Goal: Contribute content: Add original content to the website for others to see

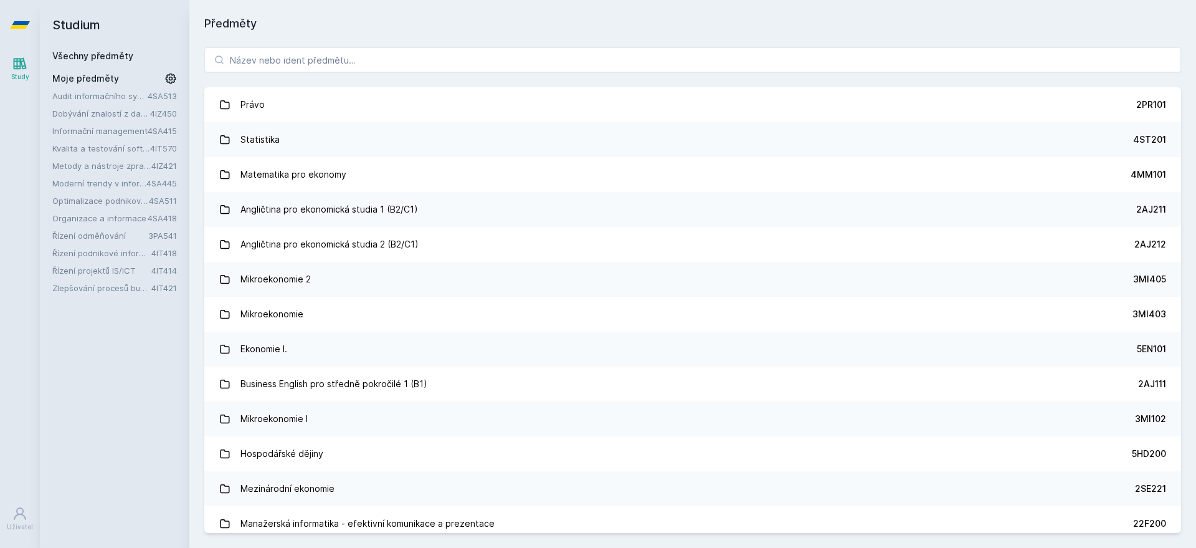
click at [96, 112] on link "Dobývání znalostí z databází" at bounding box center [101, 113] width 98 height 12
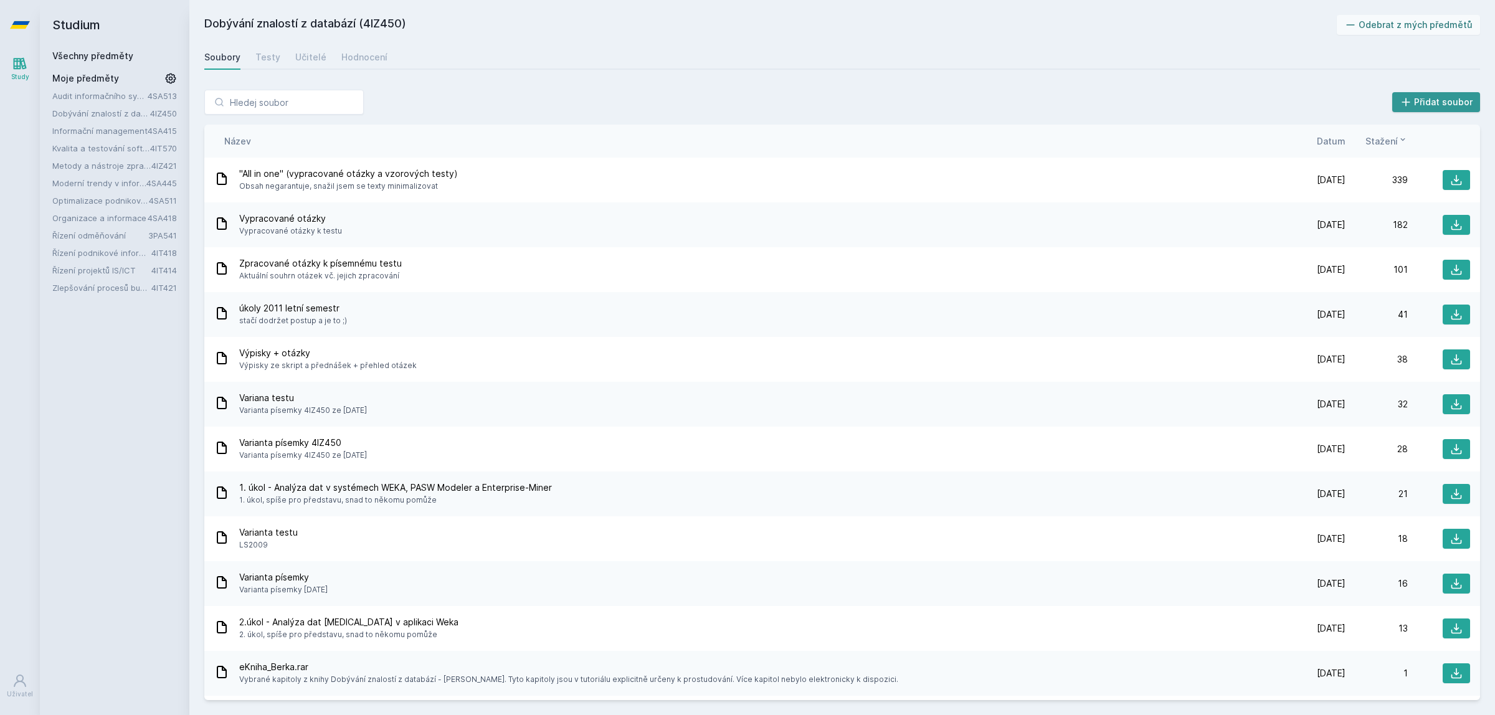
click at [1196, 98] on button "Přidat soubor" at bounding box center [1437, 102] width 88 height 20
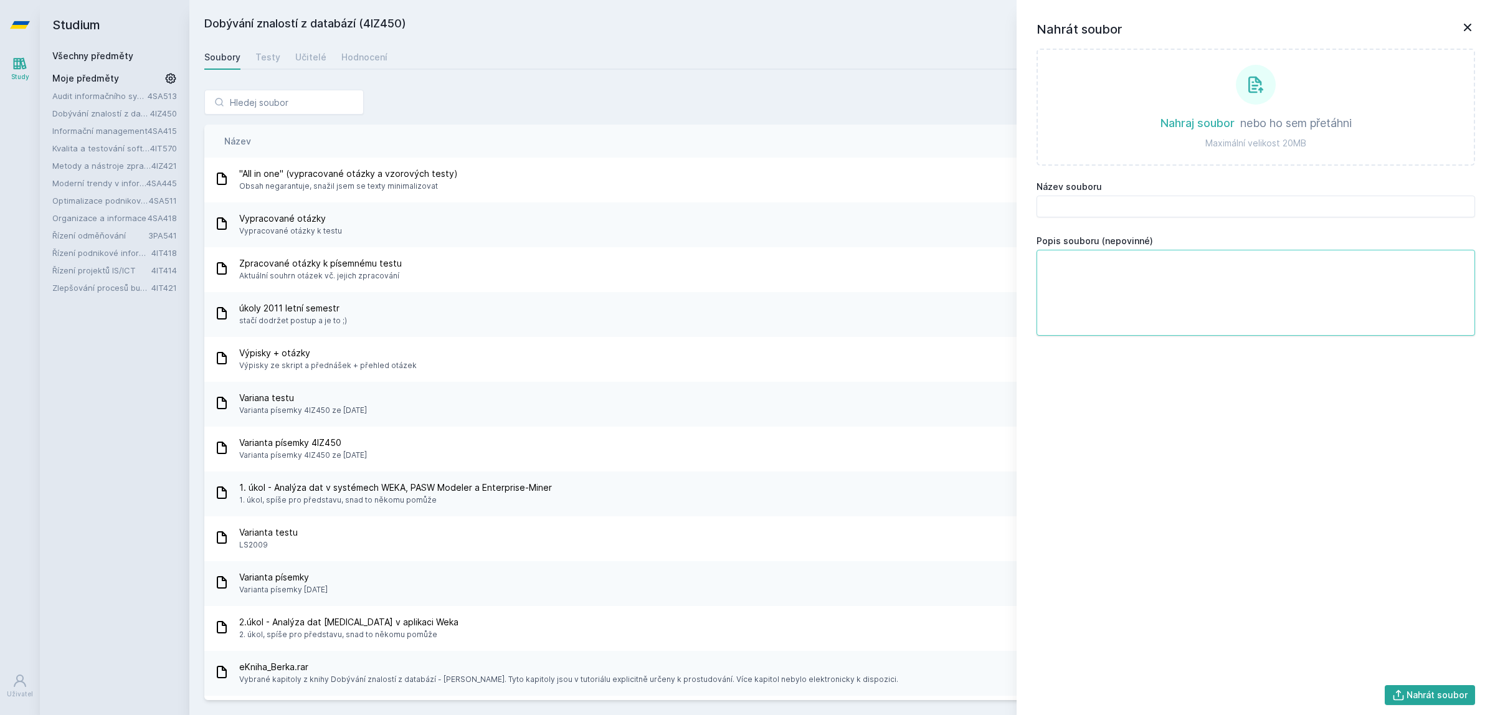
click at [1103, 272] on textarea "Popis souboru (nepovinné)" at bounding box center [1256, 293] width 439 height 86
drag, startPoint x: 1169, startPoint y: 272, endPoint x: 1002, endPoint y: 274, distance: 167.0
click at [1002, 274] on div "Přidat soubor Nahrát soubor Nahraj soubor nebo ho sem přetáhni Maximální veliko…" at bounding box center [842, 395] width 1276 height 611
click at [1159, 269] on textarea "Alternativní skripta" at bounding box center [1256, 293] width 439 height 86
paste textarea "Materiál je alternativou k oficiálním zdrojům, obohacený o moderní názorné obrá…"
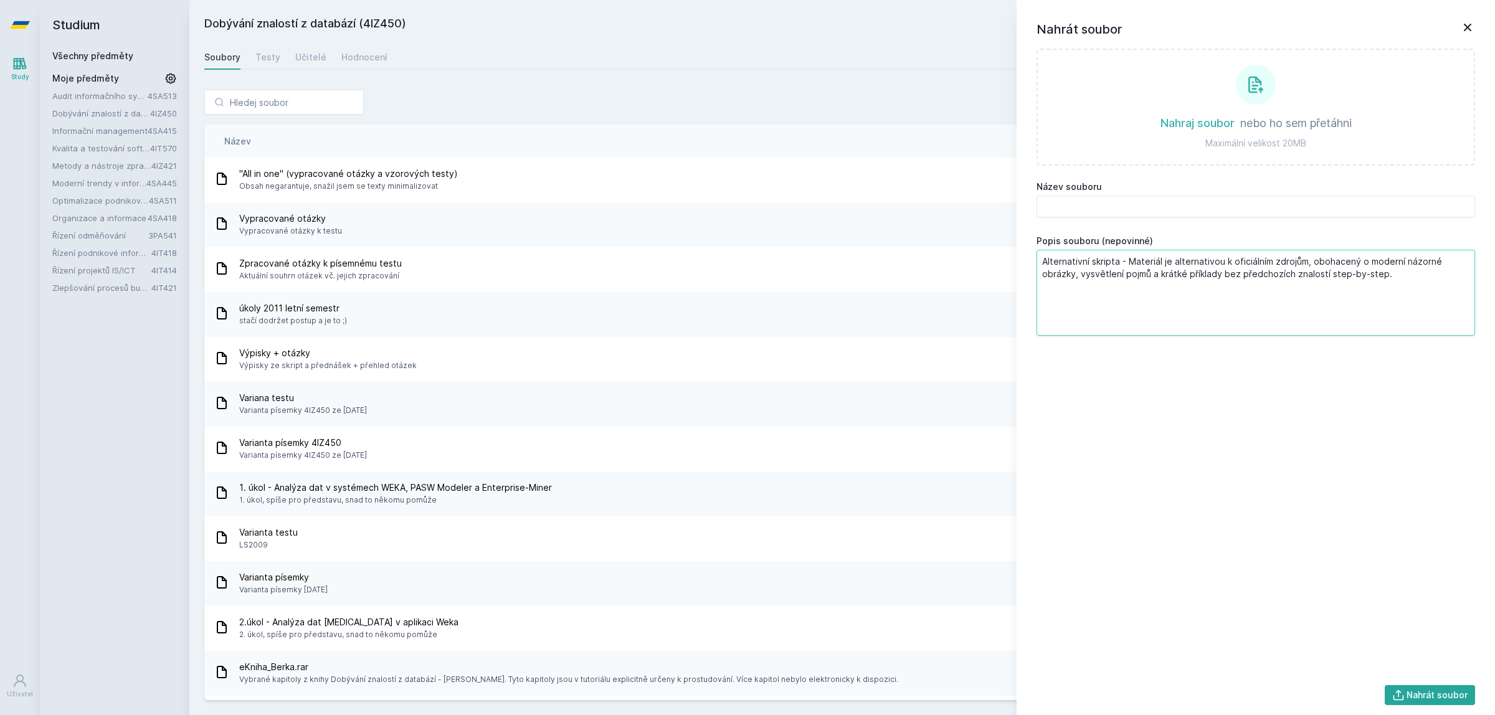
click at [1196, 259] on textarea "Alternativní skripta - Materiál je alternativou k oficiálním zdrojům, obohacený…" at bounding box center [1256, 293] width 439 height 86
click at [1196, 263] on textarea "Alternativní skripta k oficiálním zdrojům, obohacený o moderní názorné obrázky,…" at bounding box center [1256, 293] width 439 height 86
click at [1196, 260] on textarea "Alternativní skripta k oficiálním zdrojům, obohacená o moderní názorné obrázky,…" at bounding box center [1256, 293] width 439 height 86
click at [1180, 272] on textarea "Alternativní skripta k oficiálním zdrojům, obohacená o moderní obrázky, vysvětl…" at bounding box center [1256, 293] width 439 height 86
click at [1196, 272] on textarea "Alternativní skripta k oficiálním zdrojům, obohacená o moderní obrázky, vysvětl…" at bounding box center [1256, 293] width 439 height 86
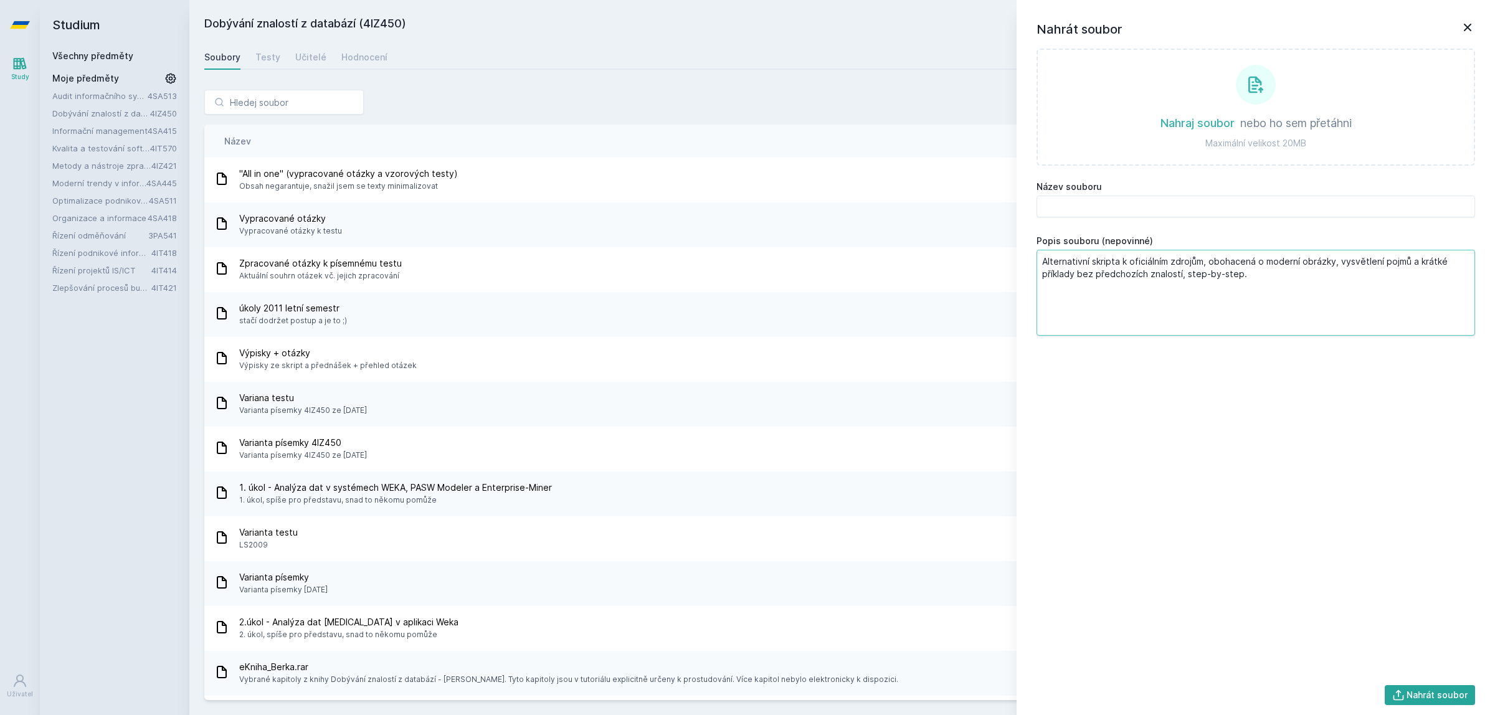
type textarea "Alternativní skripta k oficiálním zdrojům, obohacená o moderní obrázky, vysvětl…"
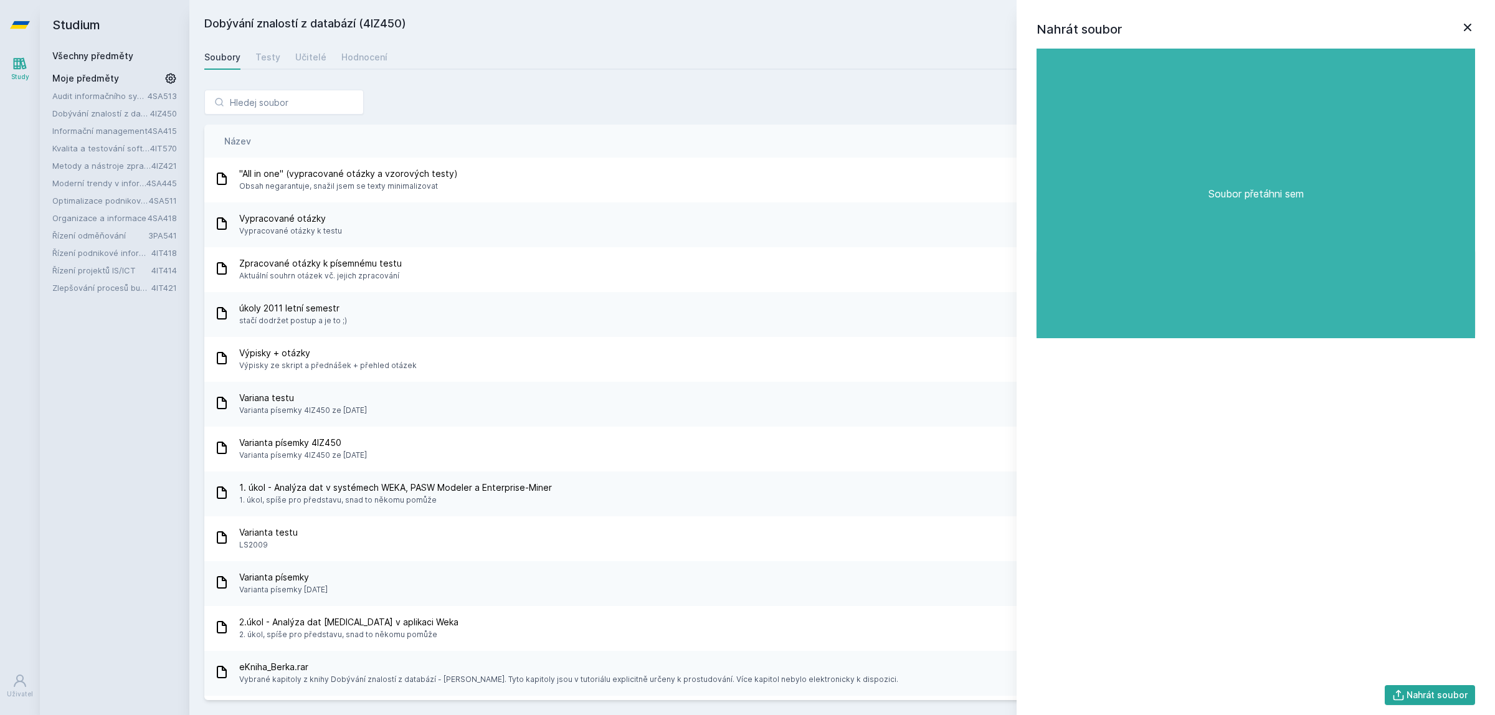
type input "KDD_v1.docx"
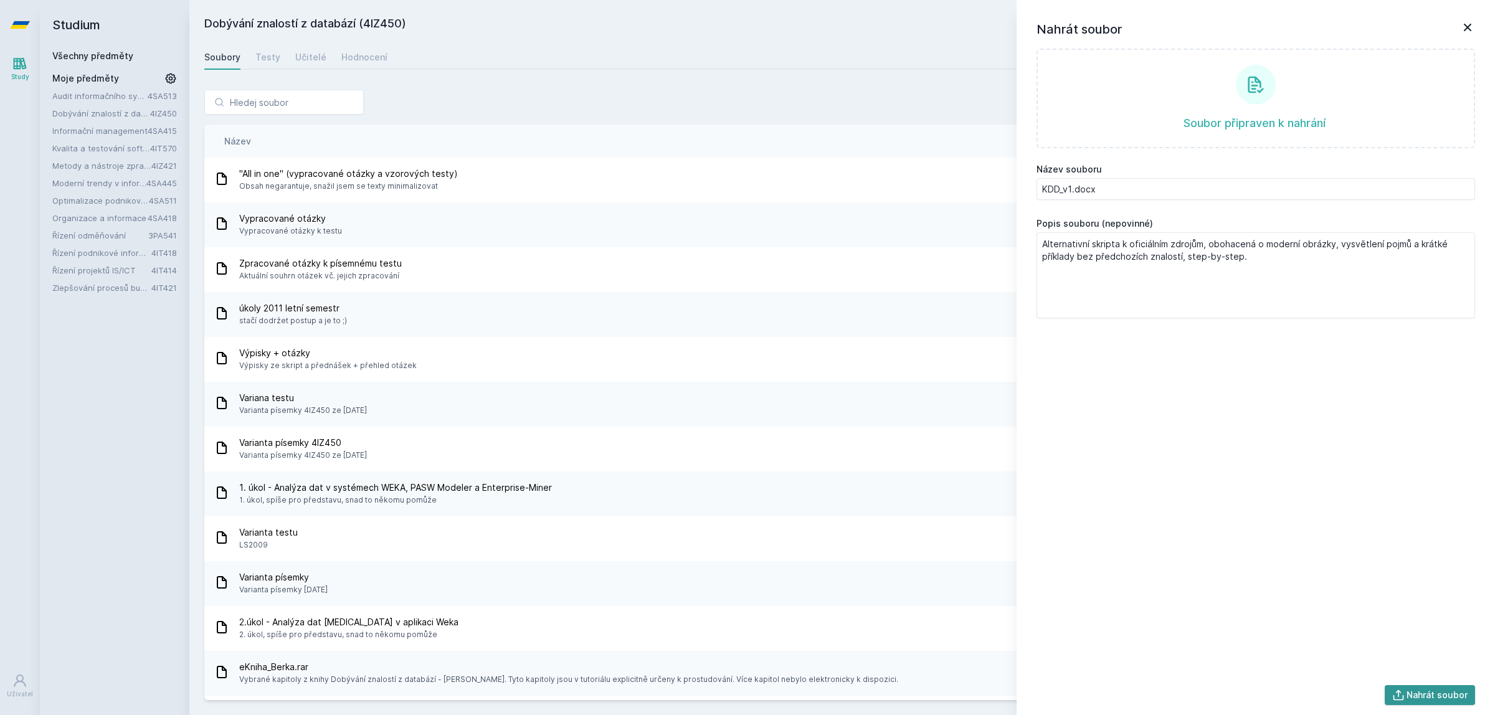
click at [1196, 547] on button "Nahrát soubor" at bounding box center [1430, 695] width 91 height 20
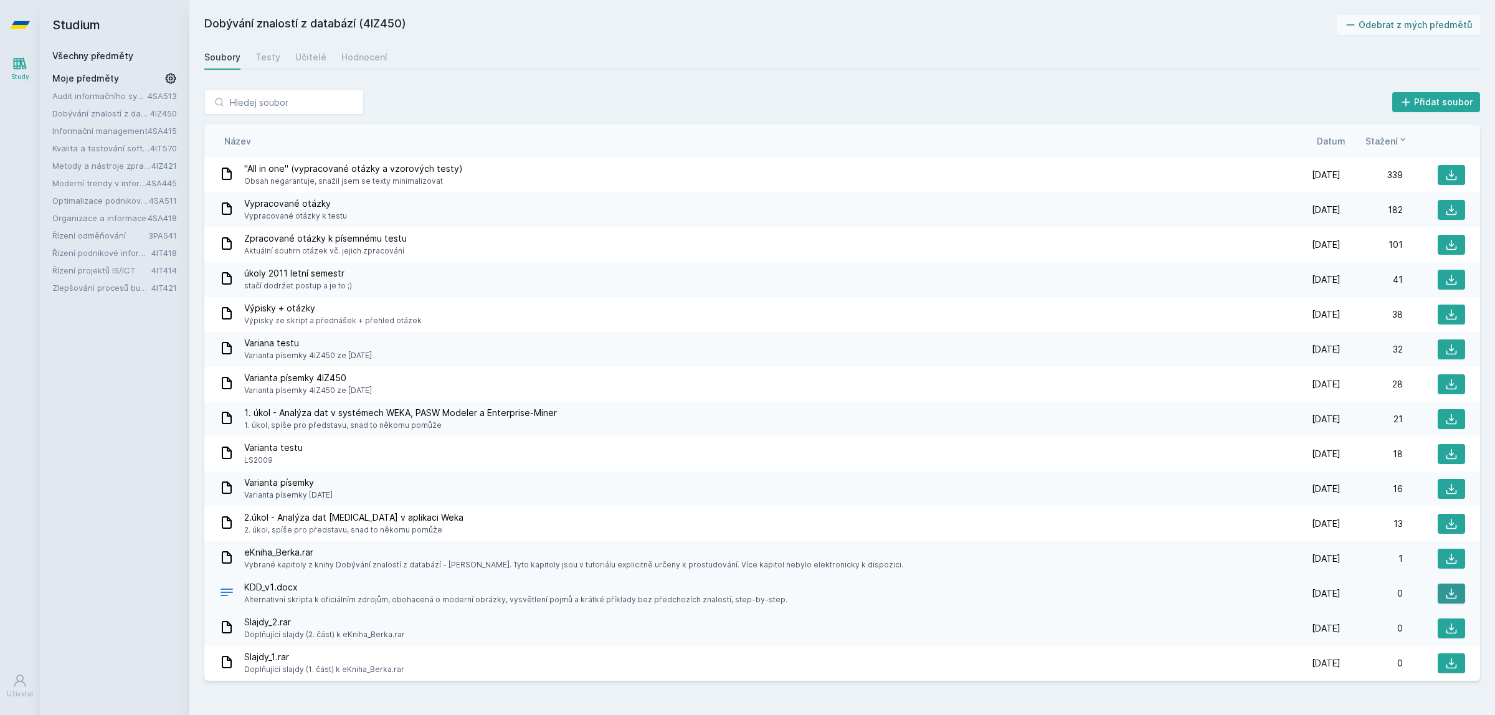
click at [1452, 592] on icon at bounding box center [1452, 594] width 12 height 12
